Goal: Task Accomplishment & Management: Use online tool/utility

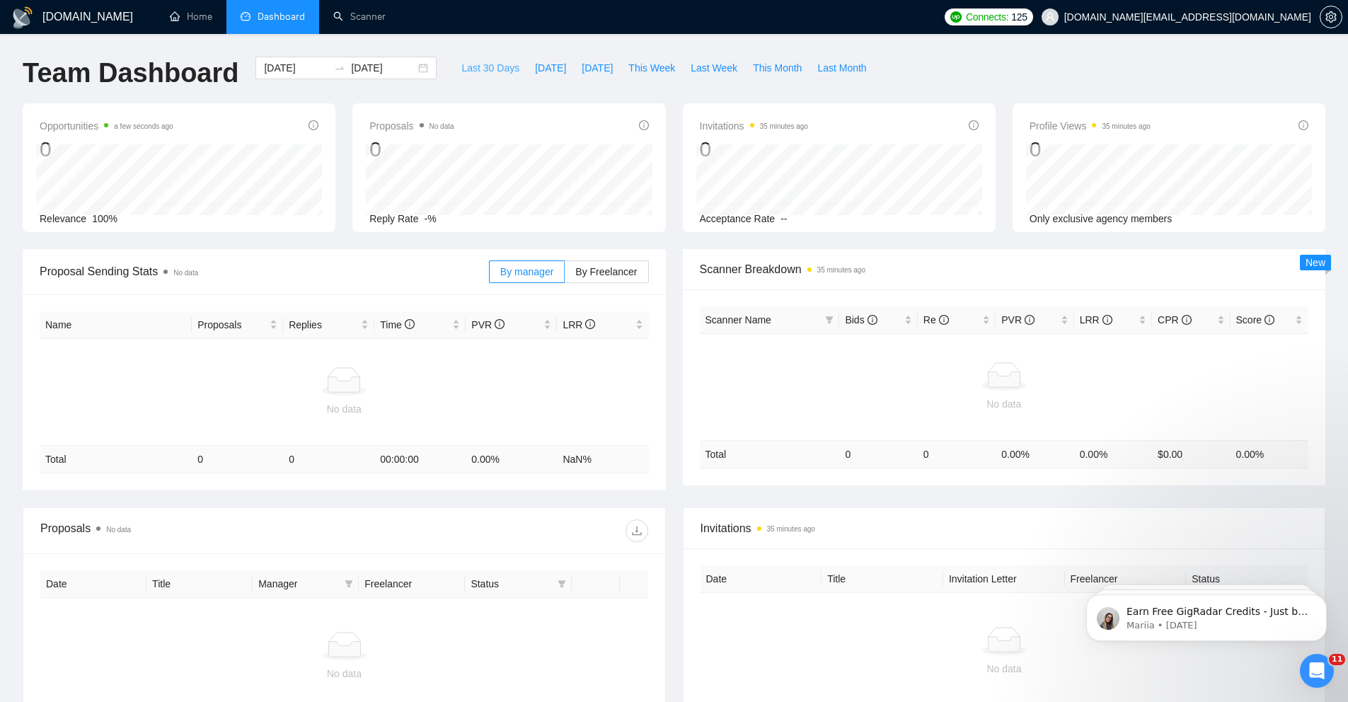
click at [493, 71] on span "Last 30 Days" at bounding box center [491, 68] width 58 height 16
type input "2025-07-24"
type input "2025-08-23"
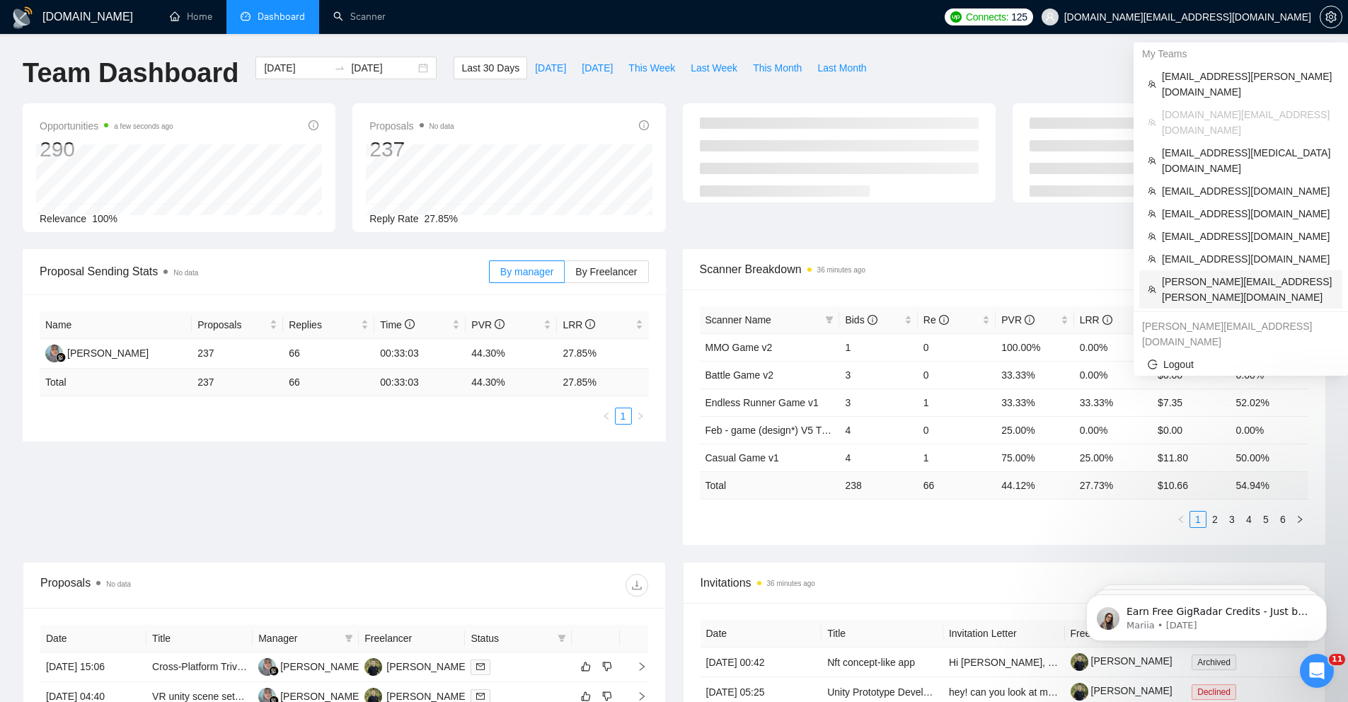
click at [1008, 274] on span "[PERSON_NAME][EMAIL_ADDRESS][PERSON_NAME][DOMAIN_NAME]" at bounding box center [1248, 289] width 172 height 31
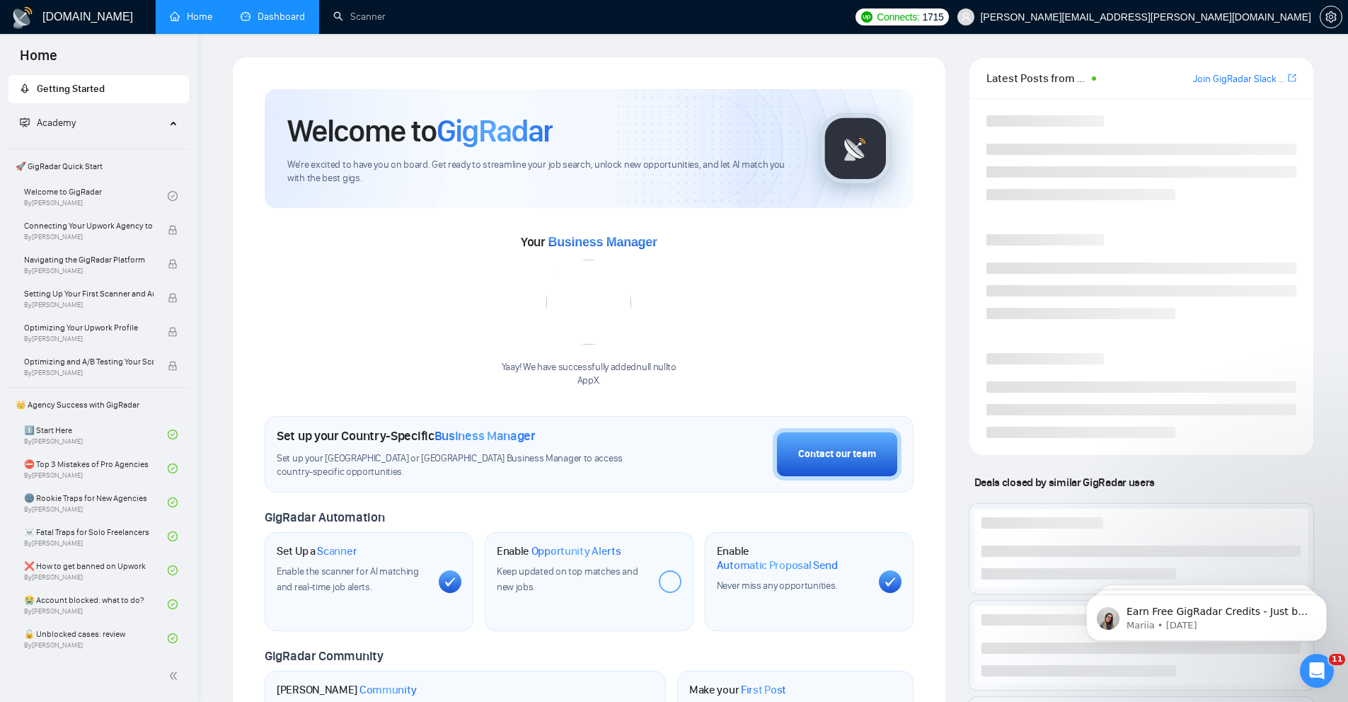
click at [268, 23] on link "Dashboard" at bounding box center [273, 17] width 64 height 12
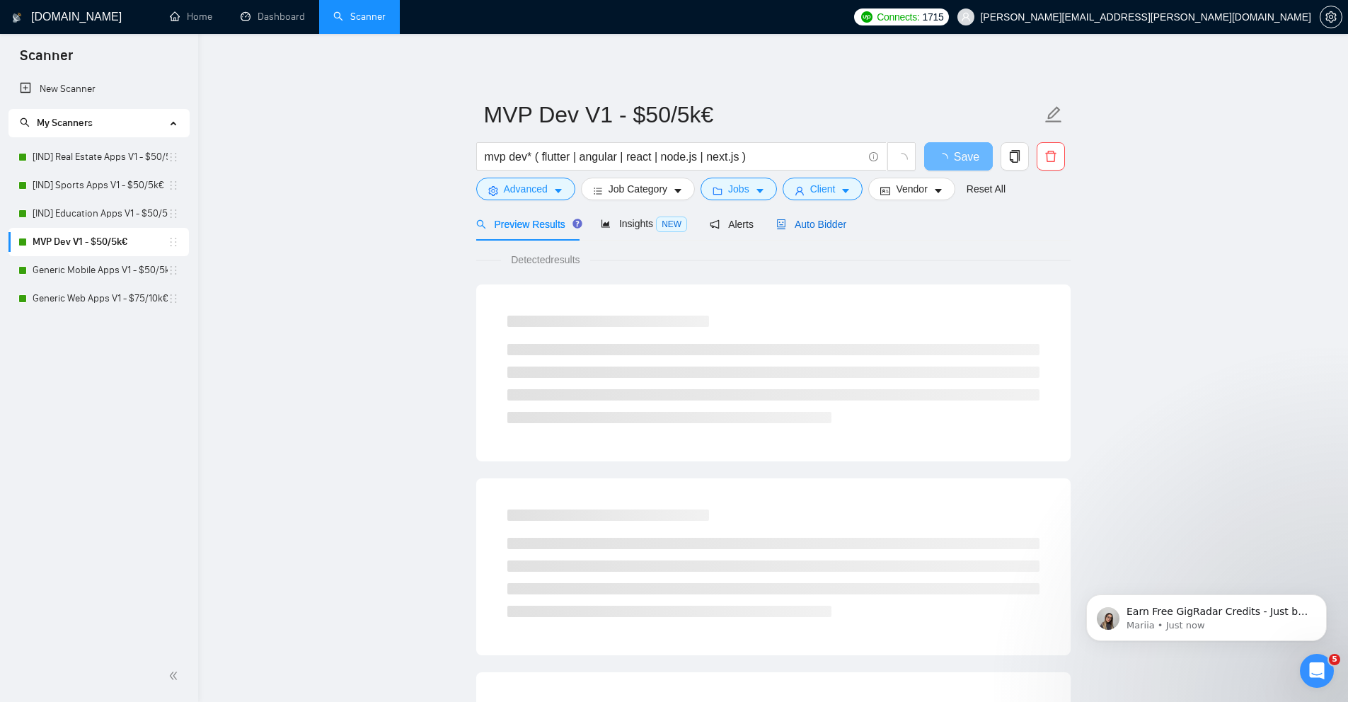
click at [791, 222] on span "Auto Bidder" at bounding box center [811, 224] width 70 height 11
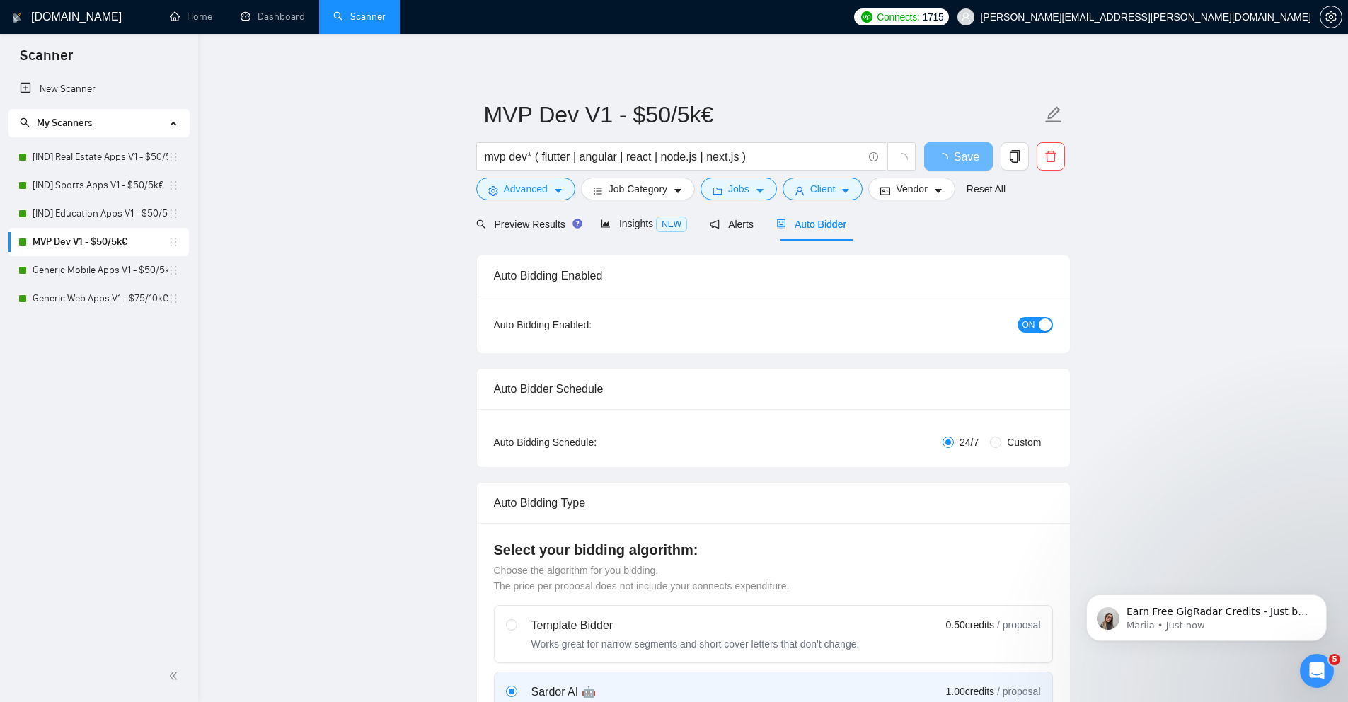
checkbox input "true"
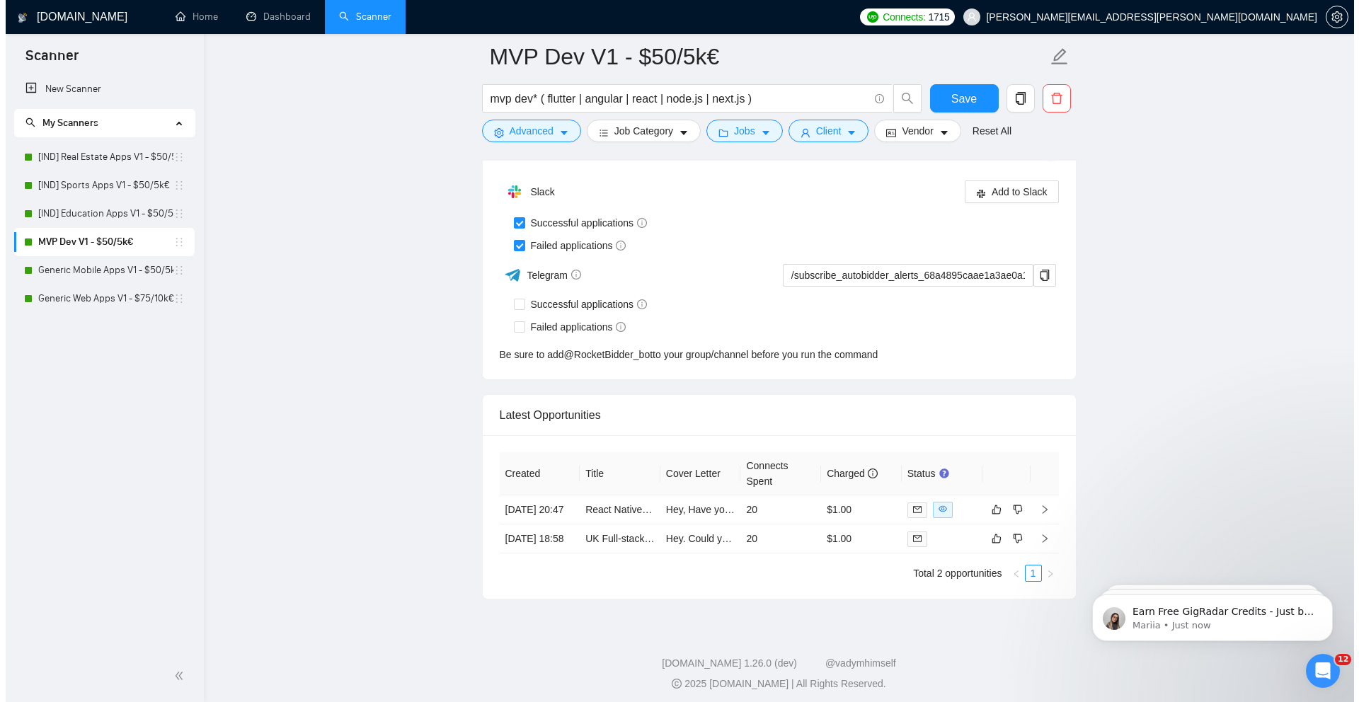
scroll to position [3555, 0]
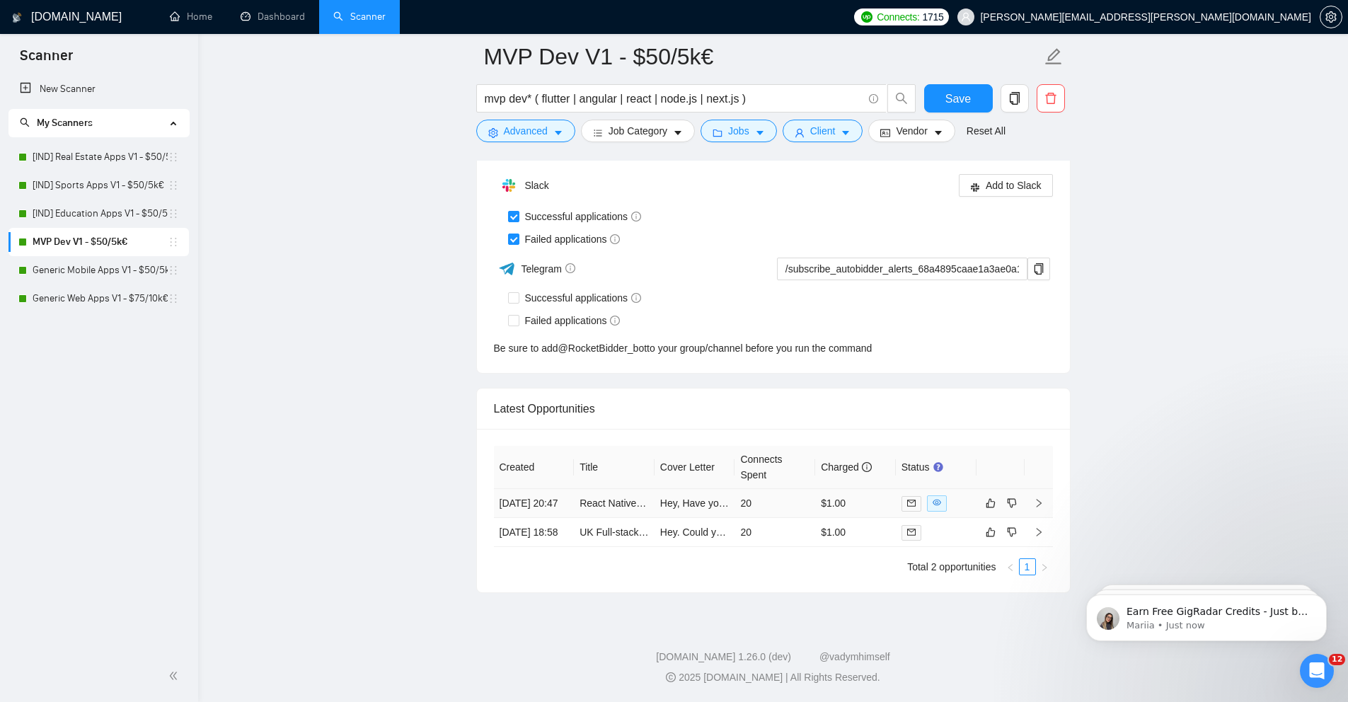
click at [556, 491] on td "[DATE] 20:47" at bounding box center [534, 503] width 81 height 29
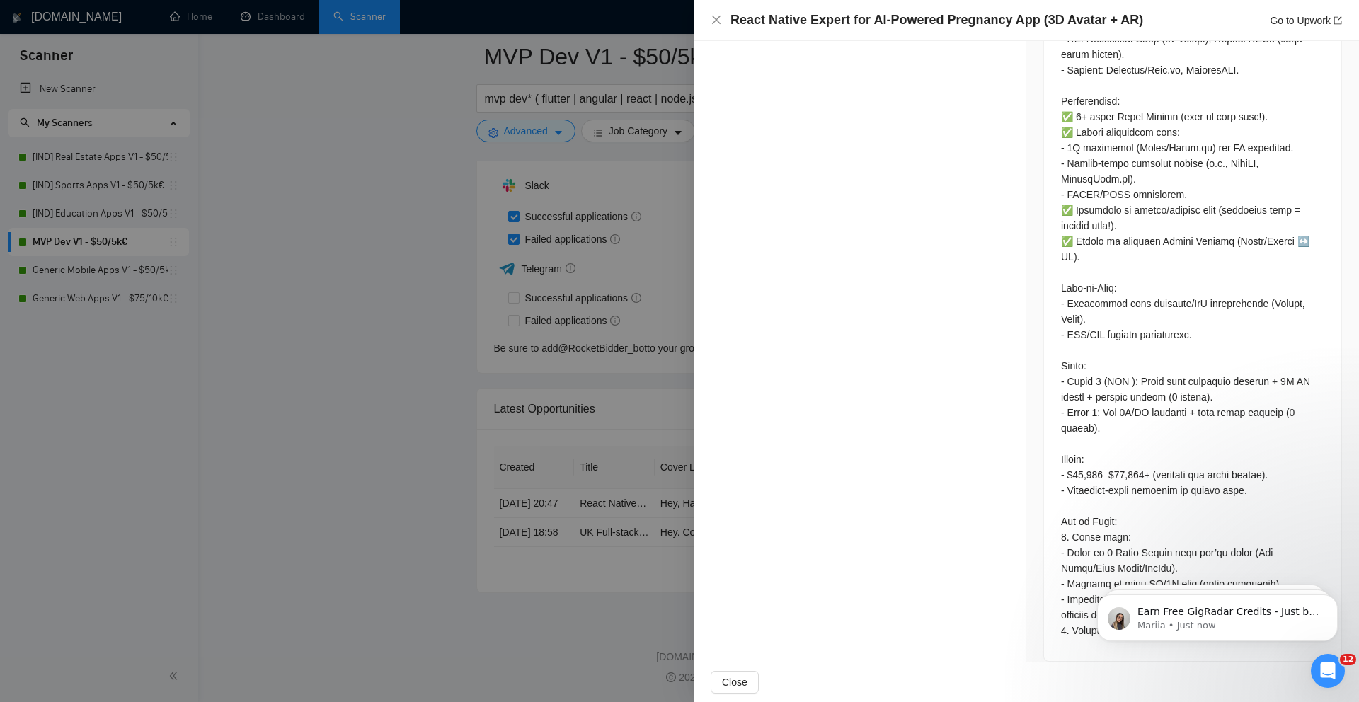
scroll to position [956, 0]
click at [1336, 665] on icon "Open Intercom Messenger" at bounding box center [1325, 669] width 23 height 23
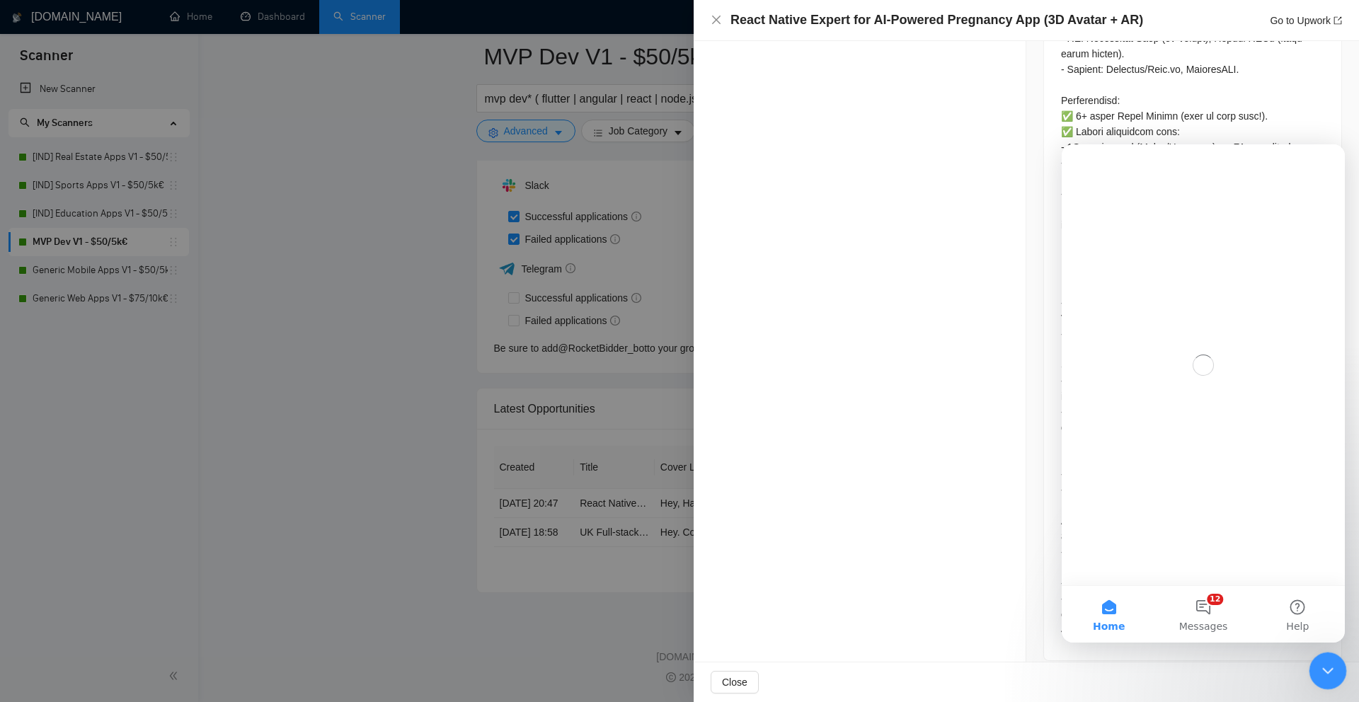
scroll to position [0, 0]
click at [1335, 666] on div "Close Intercom Messenger" at bounding box center [1326, 669] width 34 height 34
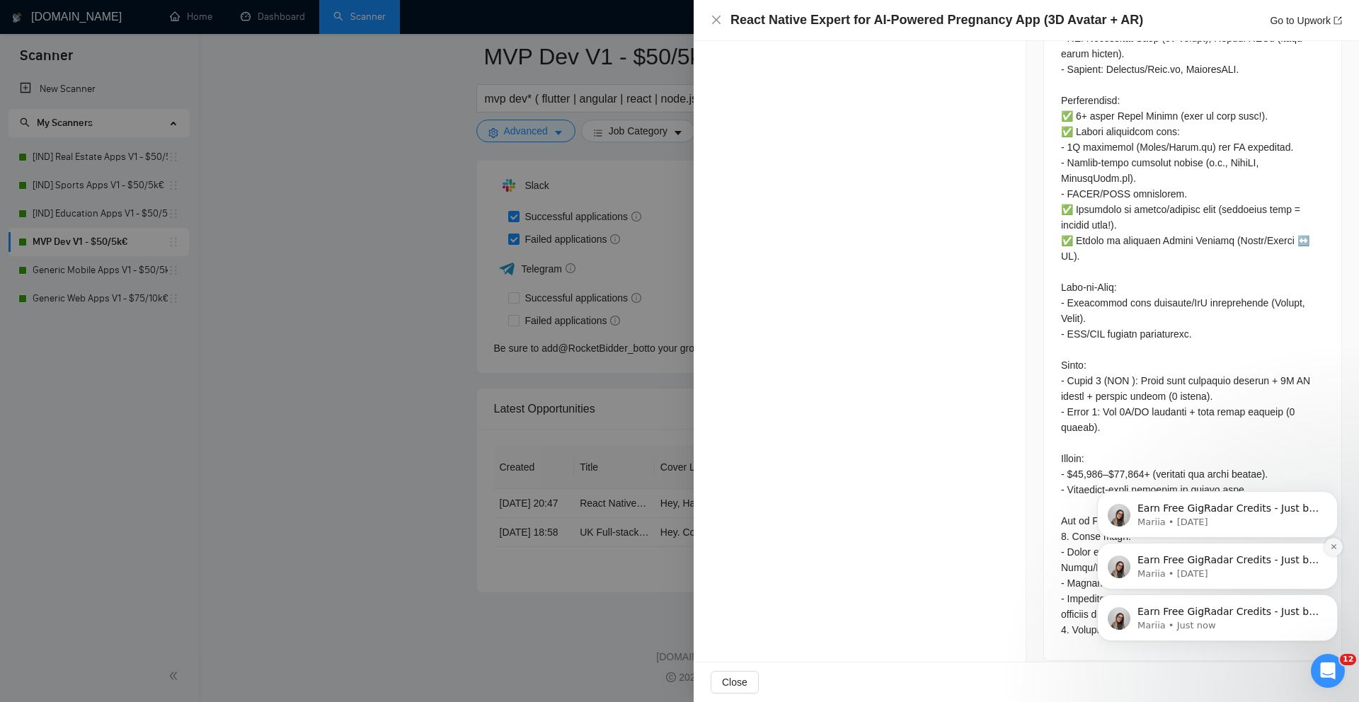
click at [1335, 546] on icon "Dismiss notification" at bounding box center [1334, 547] width 8 height 8
click at [1334, 551] on icon "Dismiss notification" at bounding box center [1334, 547] width 8 height 8
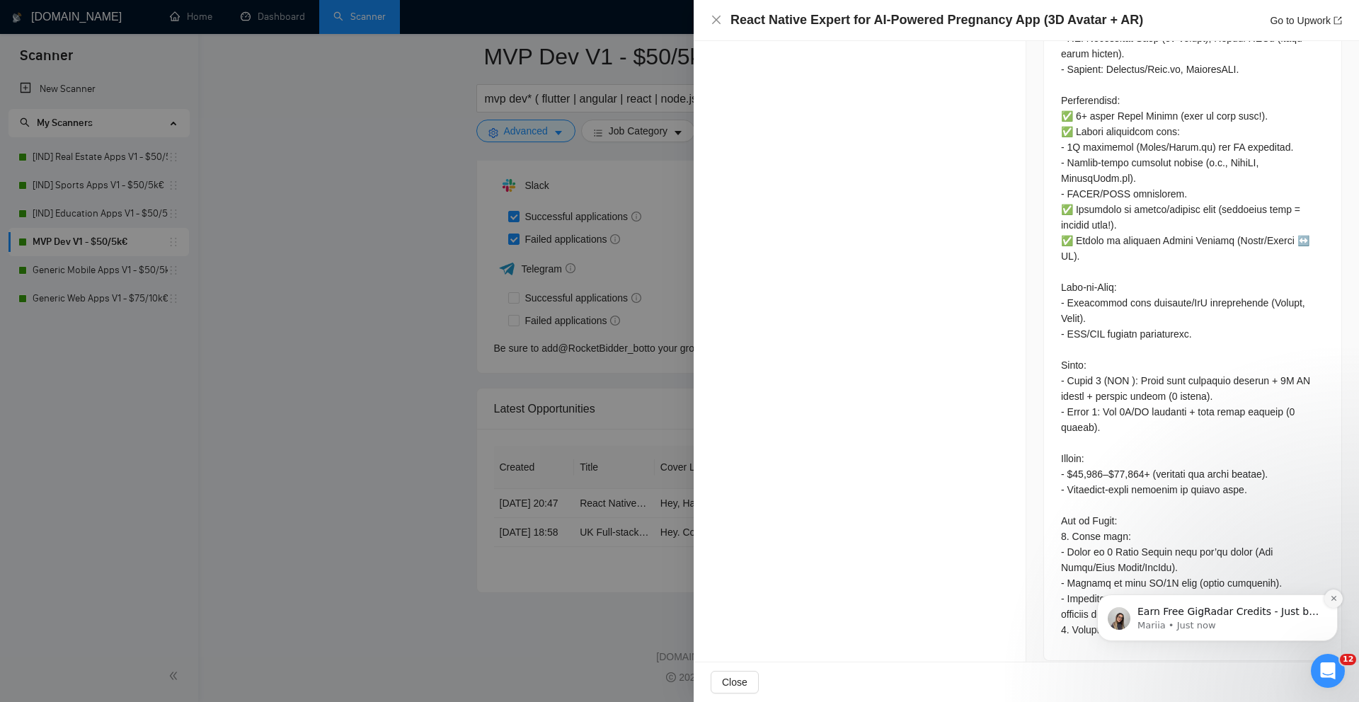
click at [1331, 597] on icon "Dismiss notification" at bounding box center [1333, 598] width 5 height 5
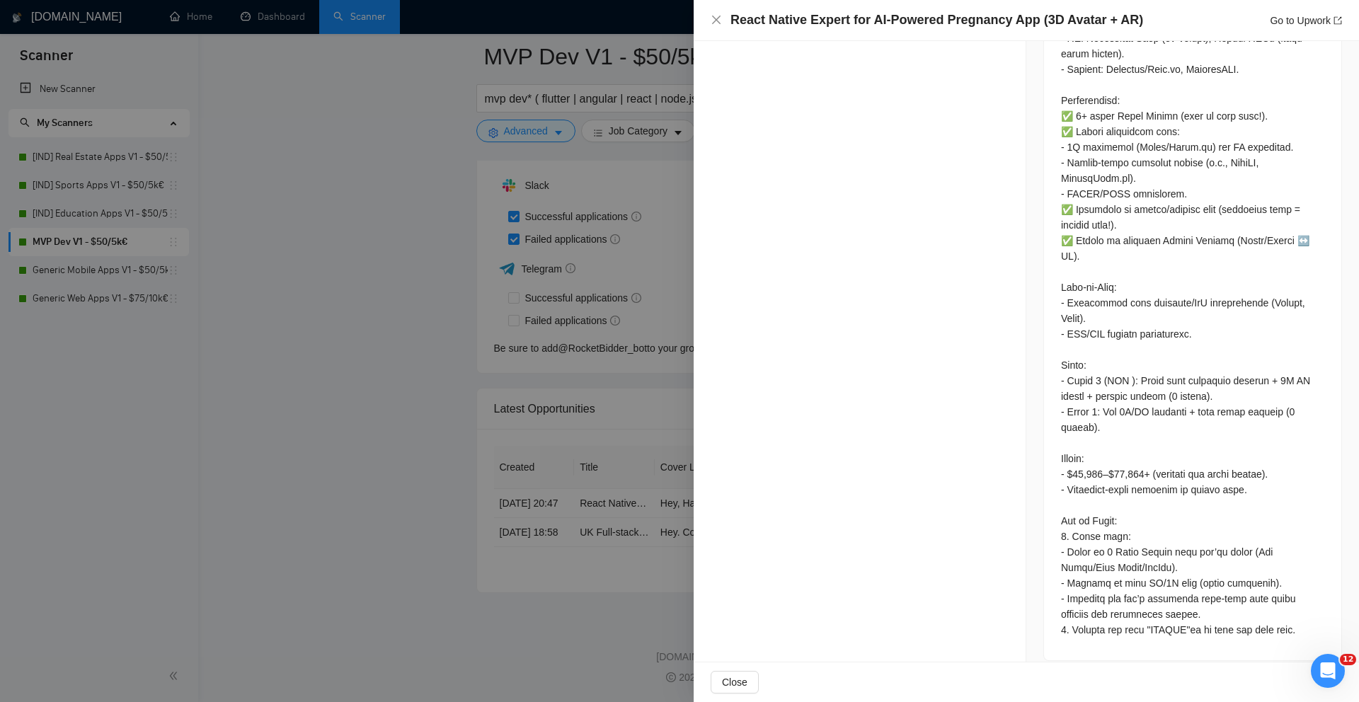
click at [410, 322] on div at bounding box center [679, 351] width 1359 height 702
